Goal: Transaction & Acquisition: Purchase product/service

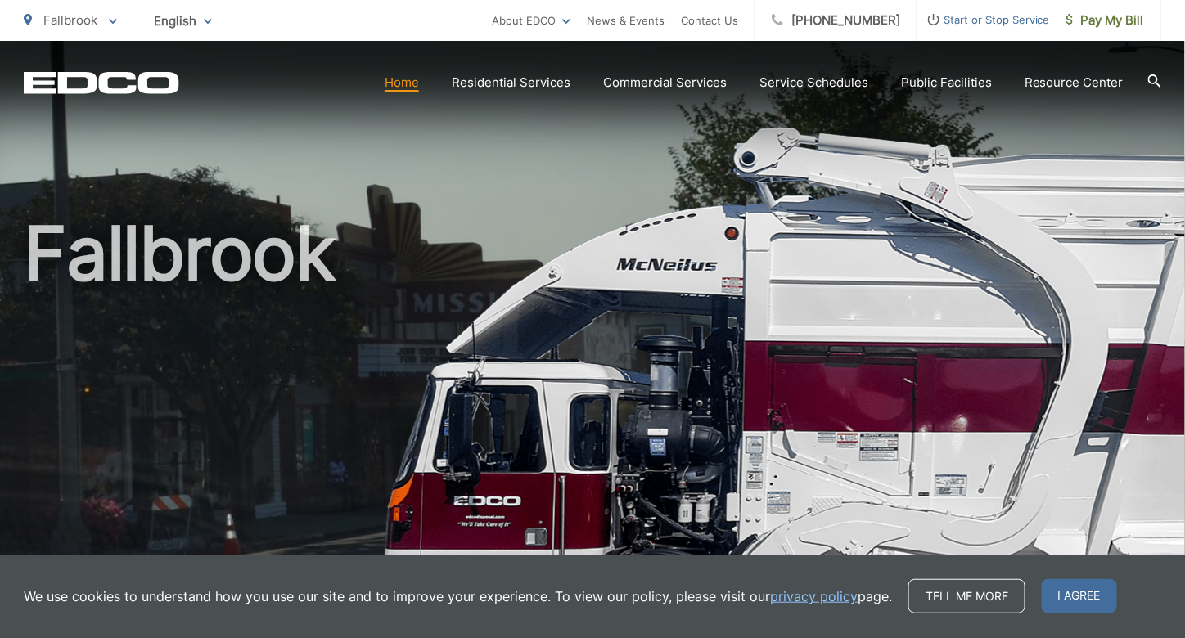
click at [408, 83] on link "Home" at bounding box center [402, 83] width 34 height 20
click at [1081, 595] on span "I agree" at bounding box center [1079, 596] width 75 height 34
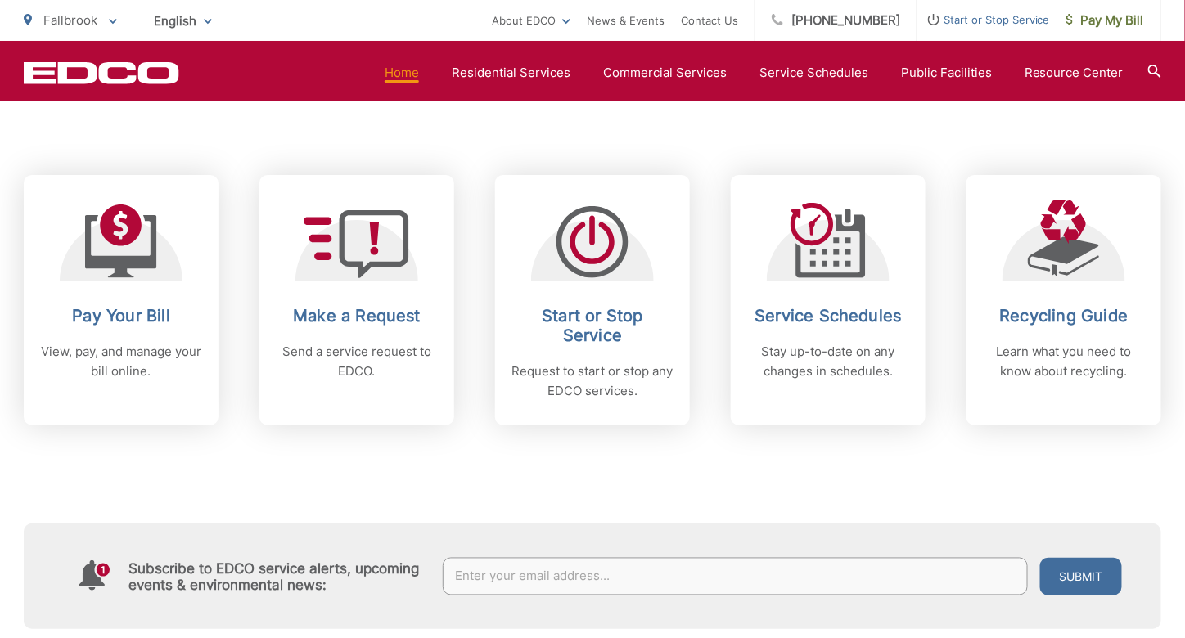
scroll to position [620, 0]
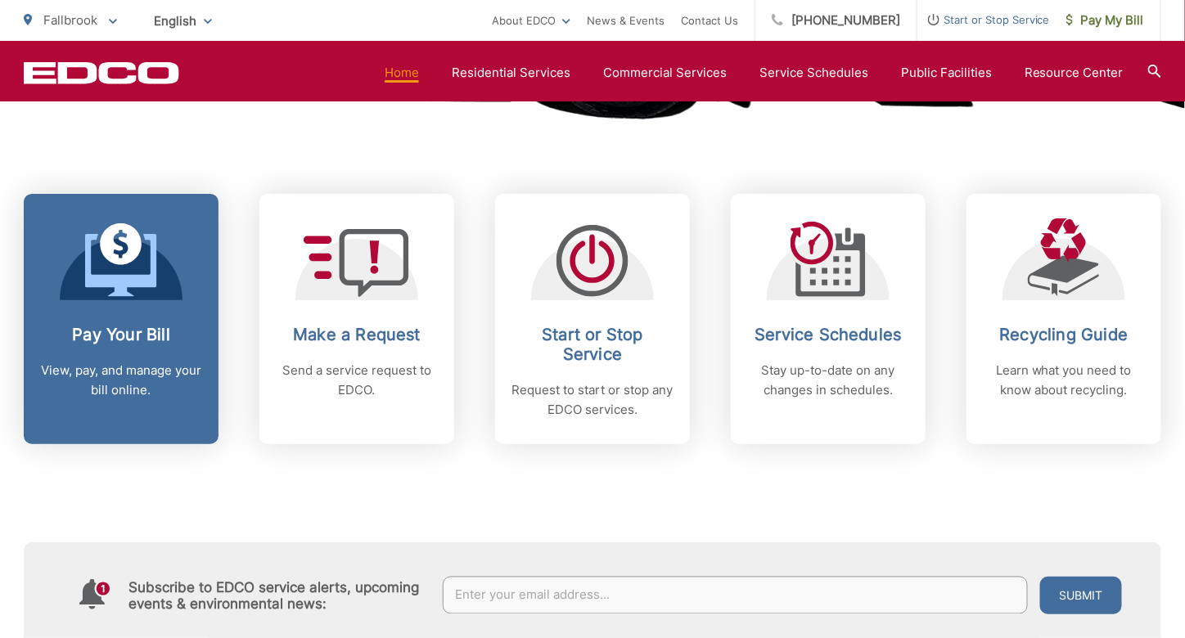
click at [151, 340] on h2 "Pay Your Bill" at bounding box center [121, 335] width 162 height 20
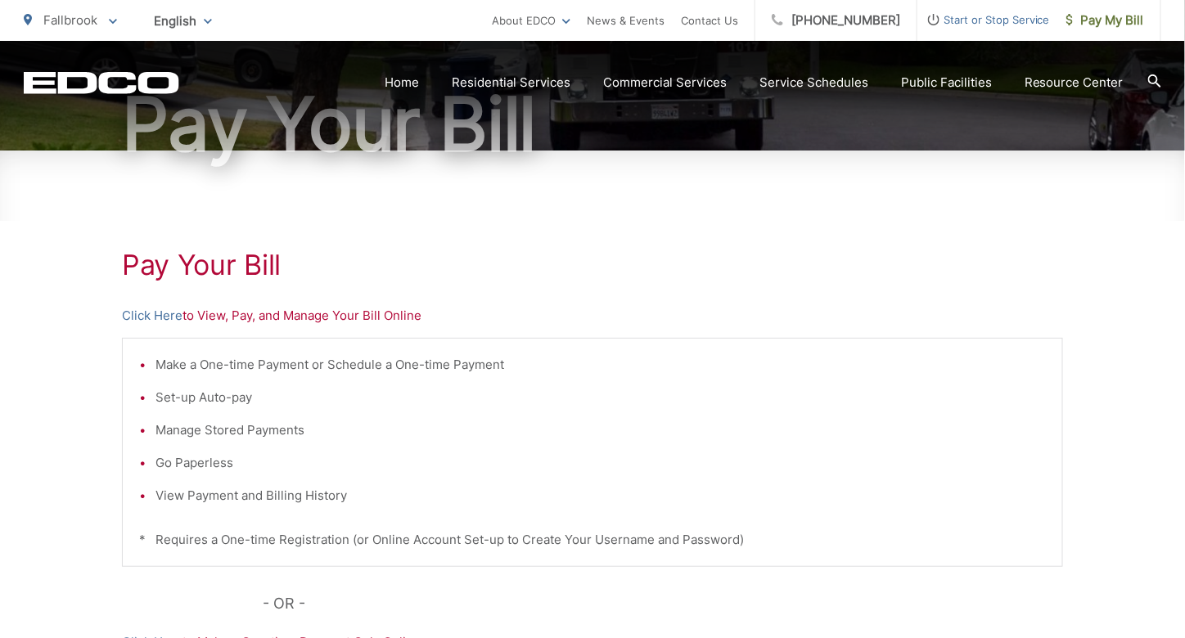
scroll to position [185, 0]
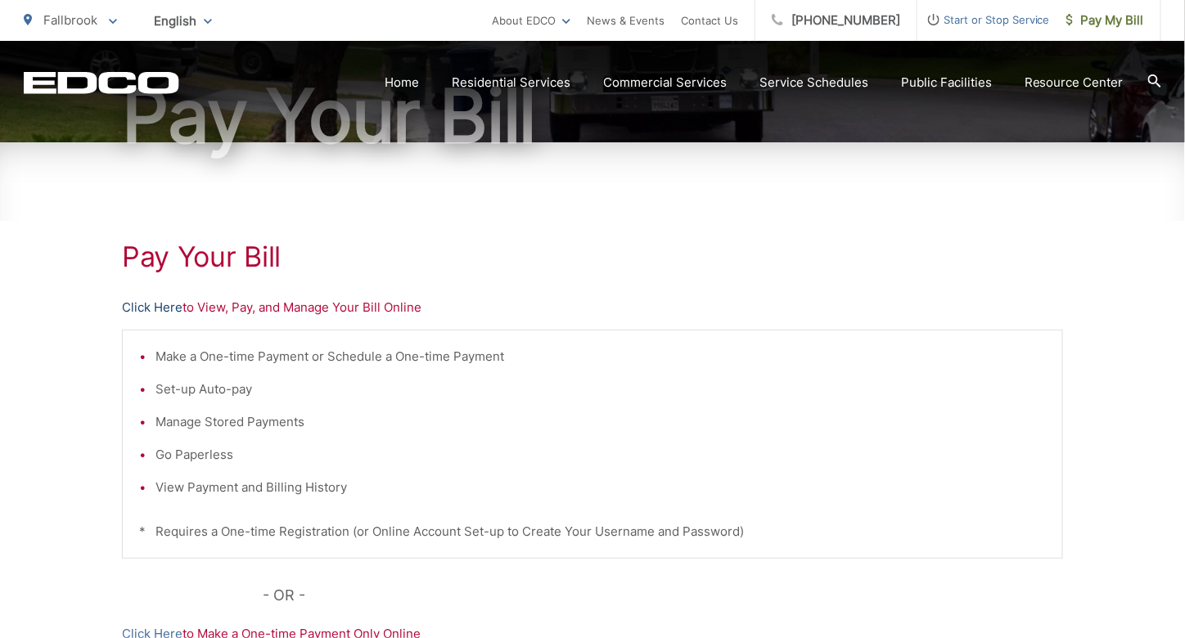
click at [155, 308] on link "Click Here" at bounding box center [152, 308] width 61 height 20
click at [158, 307] on link "Click Here" at bounding box center [152, 308] width 61 height 20
click at [165, 310] on link "Click Here" at bounding box center [152, 308] width 61 height 20
